Goal: Check status: Check status

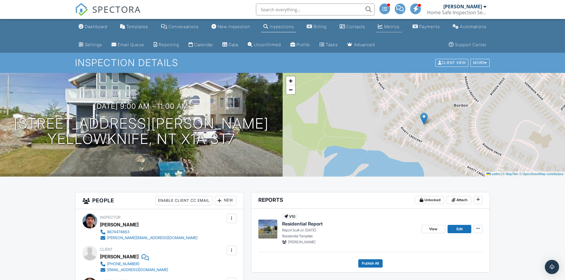
click at [382, 28] on div "Metrics" at bounding box center [380, 26] width 5 height 5
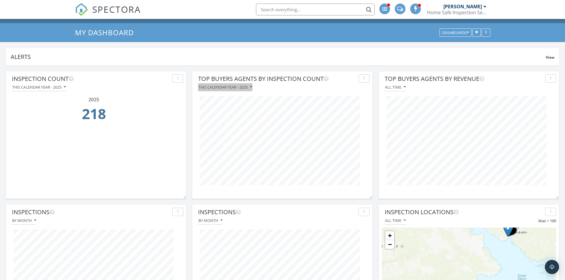
click at [241, 86] on div "This calendar year - 2025" at bounding box center [225, 87] width 54 height 4
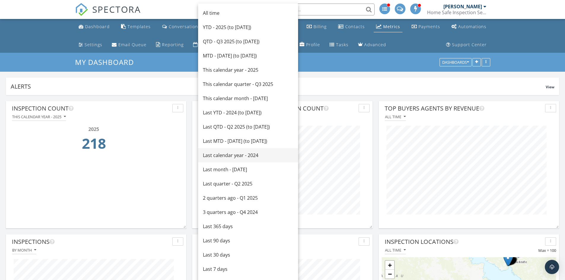
click at [235, 156] on div "Last calendar year - 2024" at bounding box center [248, 155] width 90 height 7
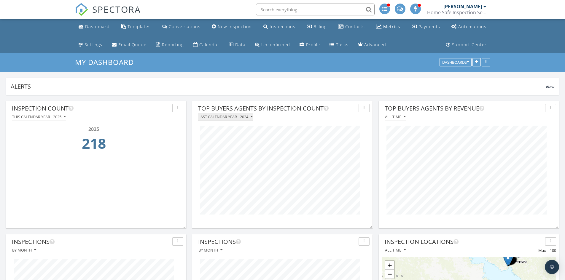
click at [245, 116] on div "Last calendar year - 2024" at bounding box center [225, 117] width 54 height 4
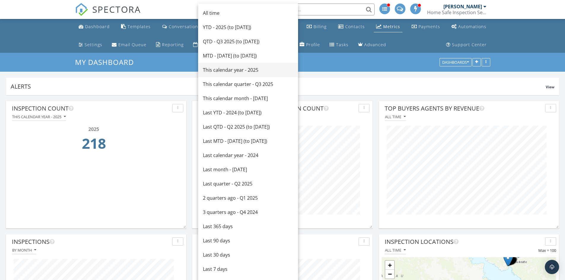
click at [242, 69] on div "This calendar year - 2025" at bounding box center [248, 69] width 90 height 7
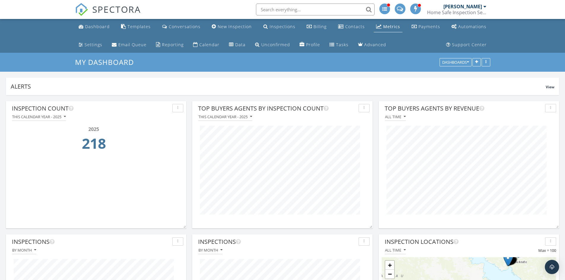
scroll to position [127, 180]
